Goal: Use online tool/utility

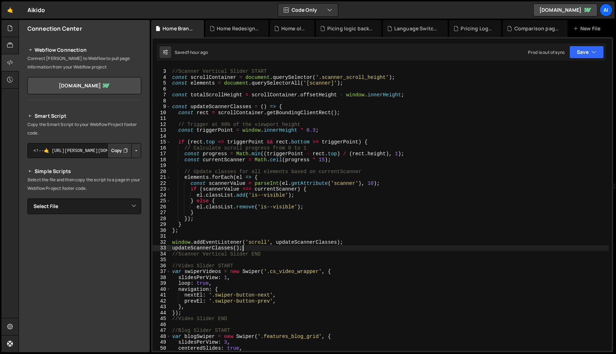
scroll to position [10, 0]
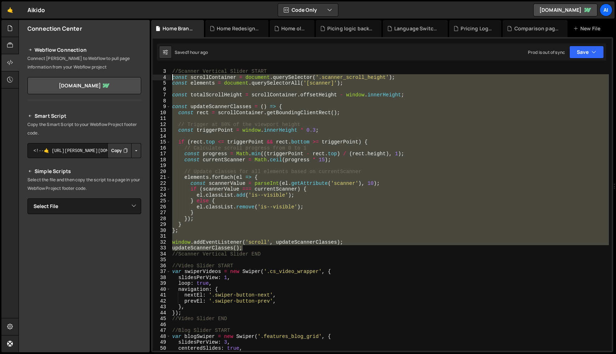
drag, startPoint x: 246, startPoint y: 248, endPoint x: 168, endPoint y: 78, distance: 187.8
click at [168, 78] on div "updateScannerClasses(); 2 3 4 5 6 7 8 9 10 11 12 13 14 15 16 17 18 19 20 21 22 …" at bounding box center [382, 208] width 459 height 283
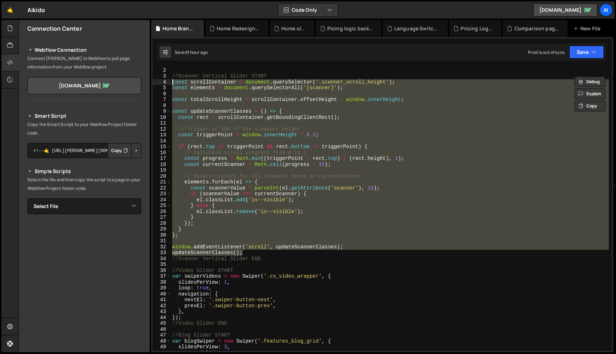
scroll to position [5, 0]
click at [256, 135] on div "console . log ( "SCROLLche" ) //Scanner Vertical Slider START const scrollConta…" at bounding box center [390, 208] width 438 height 283
type textarea "const triggerPoint = window.innerHeight * 0.3;"
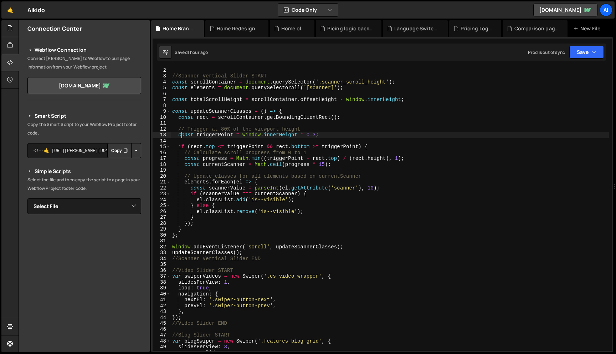
drag, startPoint x: 180, startPoint y: 135, endPoint x: 211, endPoint y: 135, distance: 31.0
click at [211, 135] on div "console . log ( "SCROLLche" ) //Scanner Vertical Slider START const scrollConta…" at bounding box center [390, 208] width 438 height 295
click at [234, 125] on div "console . log ( "SCROLLche" ) //Scanner Vertical Slider START const scrollConta…" at bounding box center [390, 208] width 438 height 295
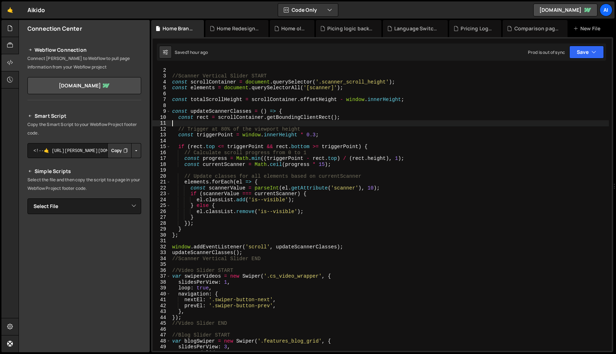
click at [238, 129] on div "console . log ( "SCROLLche" ) //Scanner Vertical Slider START const scrollConta…" at bounding box center [390, 208] width 438 height 295
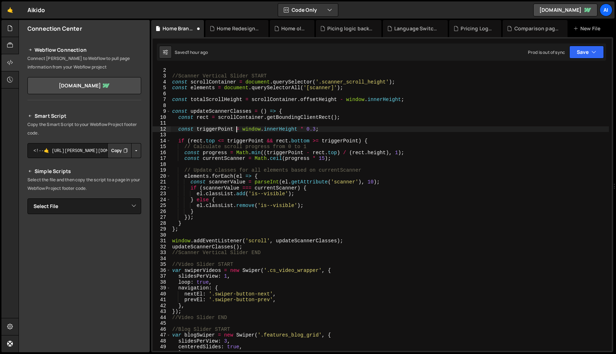
click at [236, 128] on div "console . log ( "SCROLLche" ) //Scanner Vertical Slider START const scrollConta…" at bounding box center [390, 208] width 438 height 295
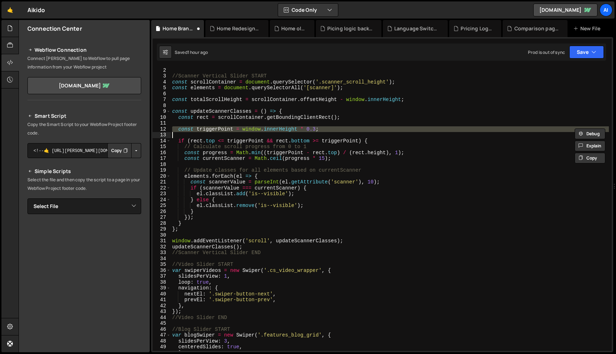
click at [236, 128] on div "console . log ( "SCROLLche" ) //Scanner Vertical Slider START const scrollConta…" at bounding box center [390, 208] width 438 height 295
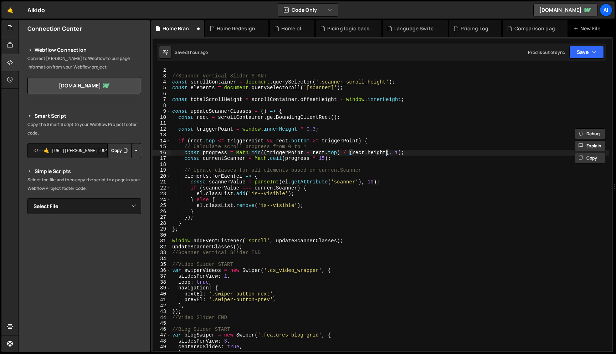
click at [386, 154] on div "console . log ( "SCROLLche" ) //Scanner Vertical Slider START const scrollConta…" at bounding box center [390, 208] width 438 height 295
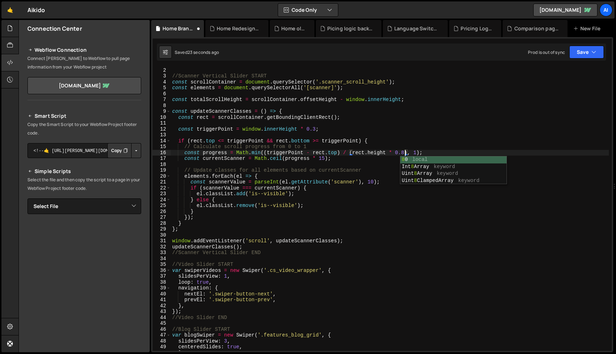
scroll to position [0, 16]
type textarea "const progress = Math.min((triggerPoint - [DOMAIN_NAME]) / ([DOMAIN_NAME] * 0.8…"
